Goal: Communication & Community: Answer question/provide support

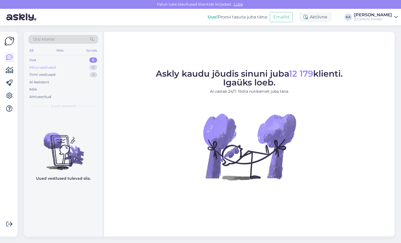
click at [44, 67] on div "Minu vestlused" at bounding box center [42, 67] width 26 height 5
click at [45, 78] on div "Tiimi vestlused 5" at bounding box center [63, 74] width 70 height 7
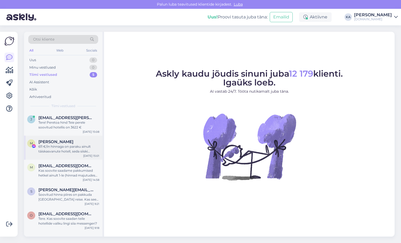
click at [65, 147] on div "611 €/in hinnaga on paraku ainult täiskasvanute hotell, seda siiski pakkuda ei …" at bounding box center [68, 149] width 61 height 10
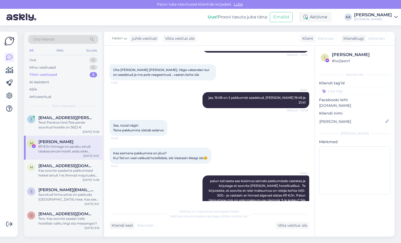
scroll to position [3523, 0]
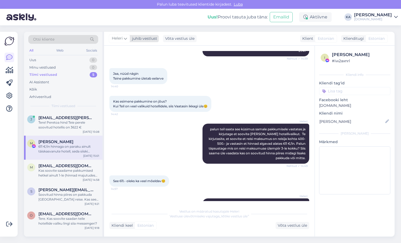
click at [122, 37] on span "Heleri" at bounding box center [117, 38] width 11 height 6
type input "[PERSON_NAME]"
click at [133, 64] on div "[PERSON_NAME]" at bounding box center [134, 62] width 46 height 6
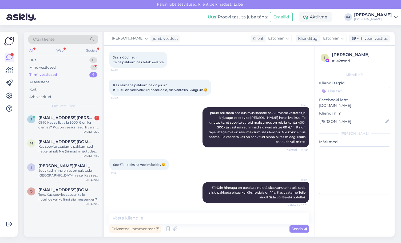
scroll to position [3567, 0]
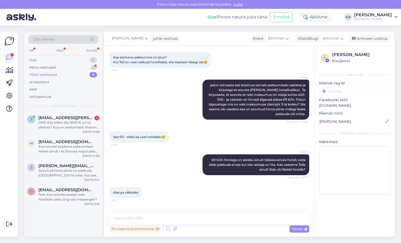
click at [273, 211] on div "Vestlus algas [DATE] Lilit [PERSON_NAME]! 11.05 KIRMAN CALYPTUS RESORT & SPA, u…" at bounding box center [209, 141] width 210 height 191
click at [268, 216] on textarea at bounding box center [209, 217] width 200 height 11
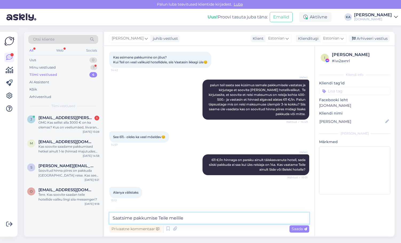
type textarea "Saatsime pakkumise Teile meilile."
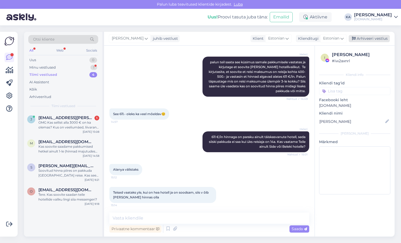
click at [366, 39] on div "Arhiveeri vestlus" at bounding box center [369, 38] width 41 height 7
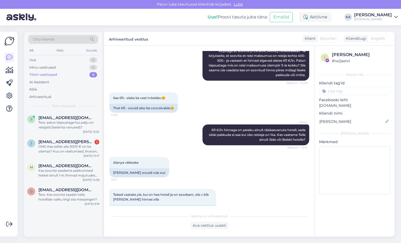
scroll to position [3608, 0]
